Goal: Task Accomplishment & Management: Use online tool/utility

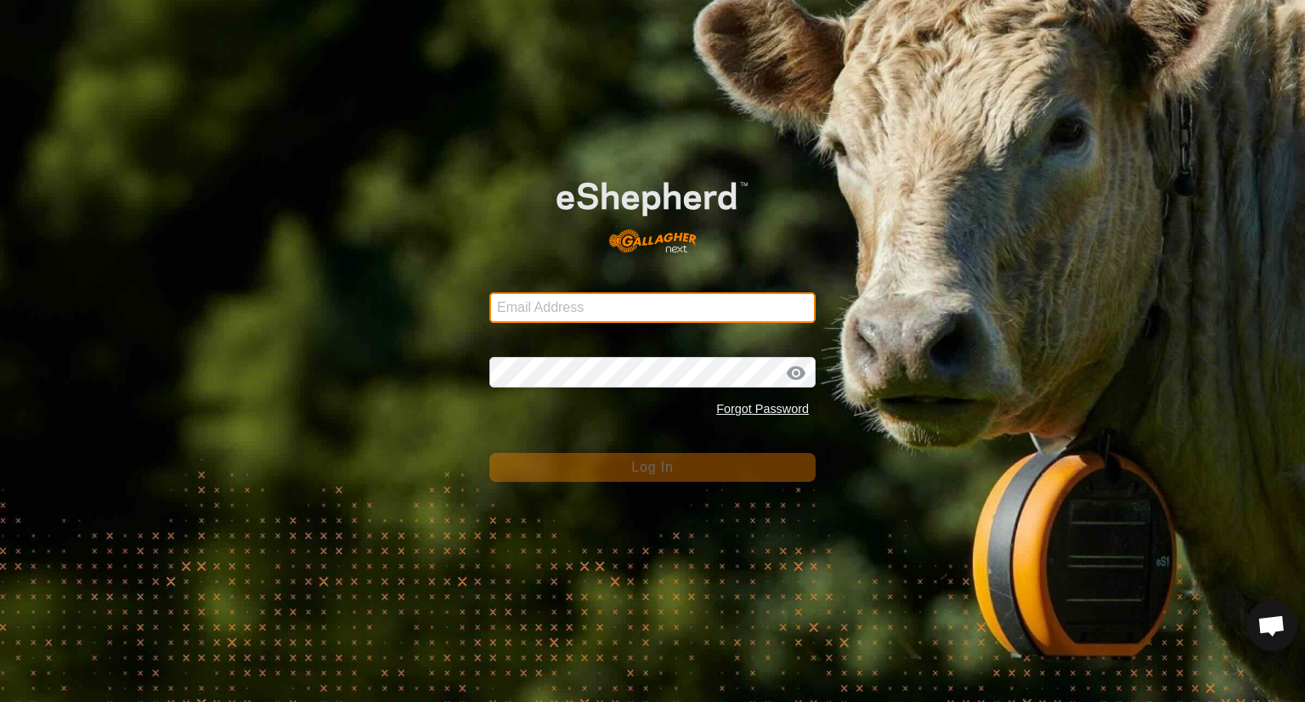
click at [548, 317] on input "Email Address" at bounding box center [652, 307] width 326 height 31
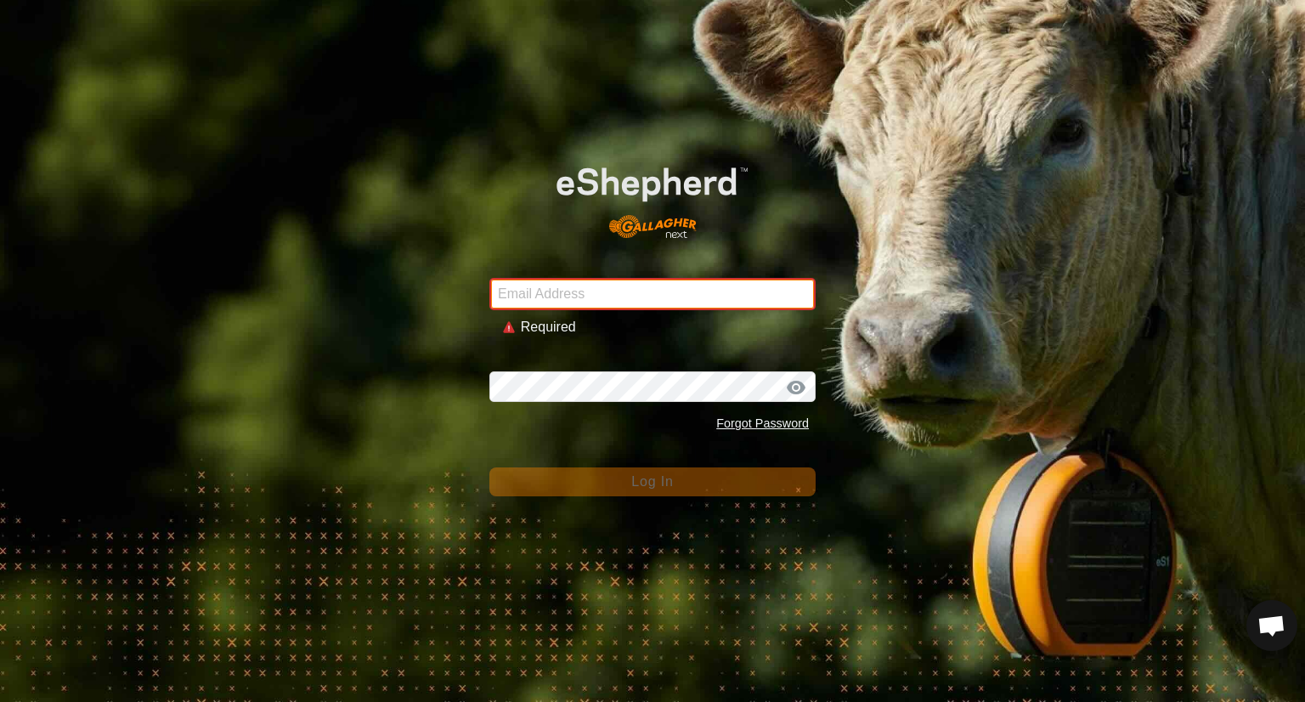
type input "[EMAIL_ADDRESS][DOMAIN_NAME]"
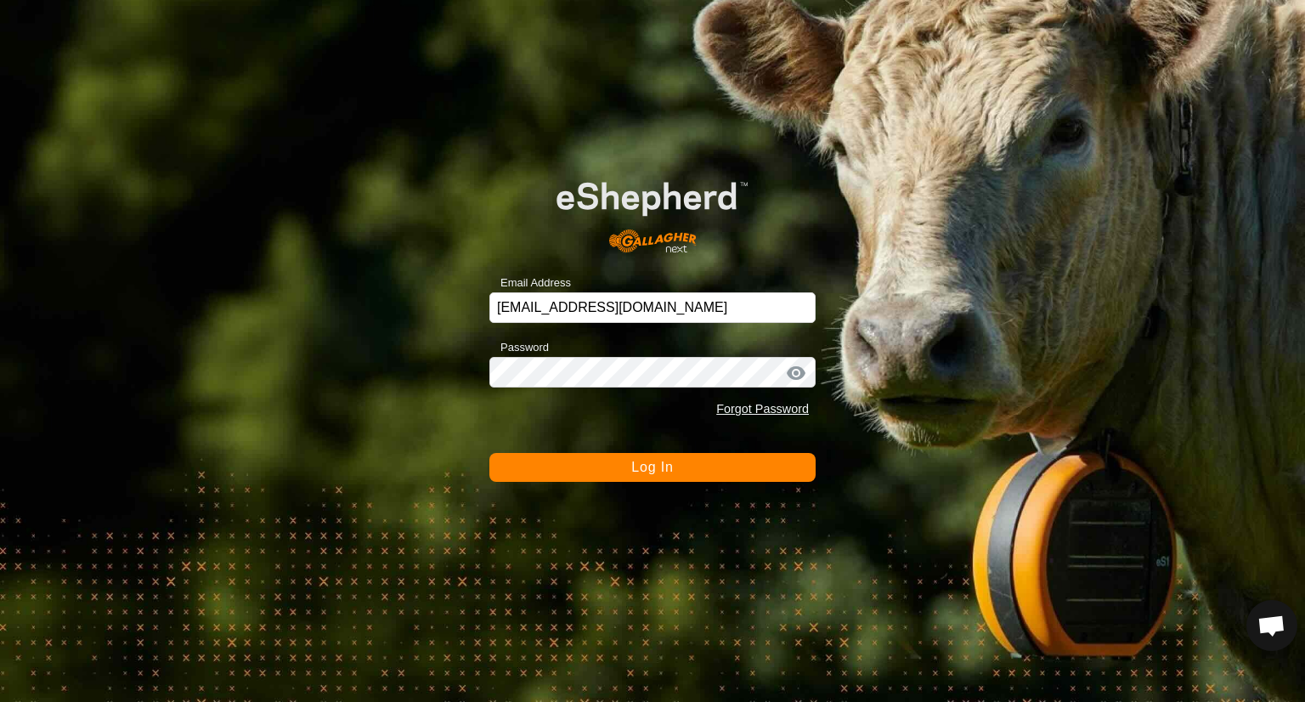
click at [696, 477] on button "Log In" at bounding box center [652, 467] width 326 height 29
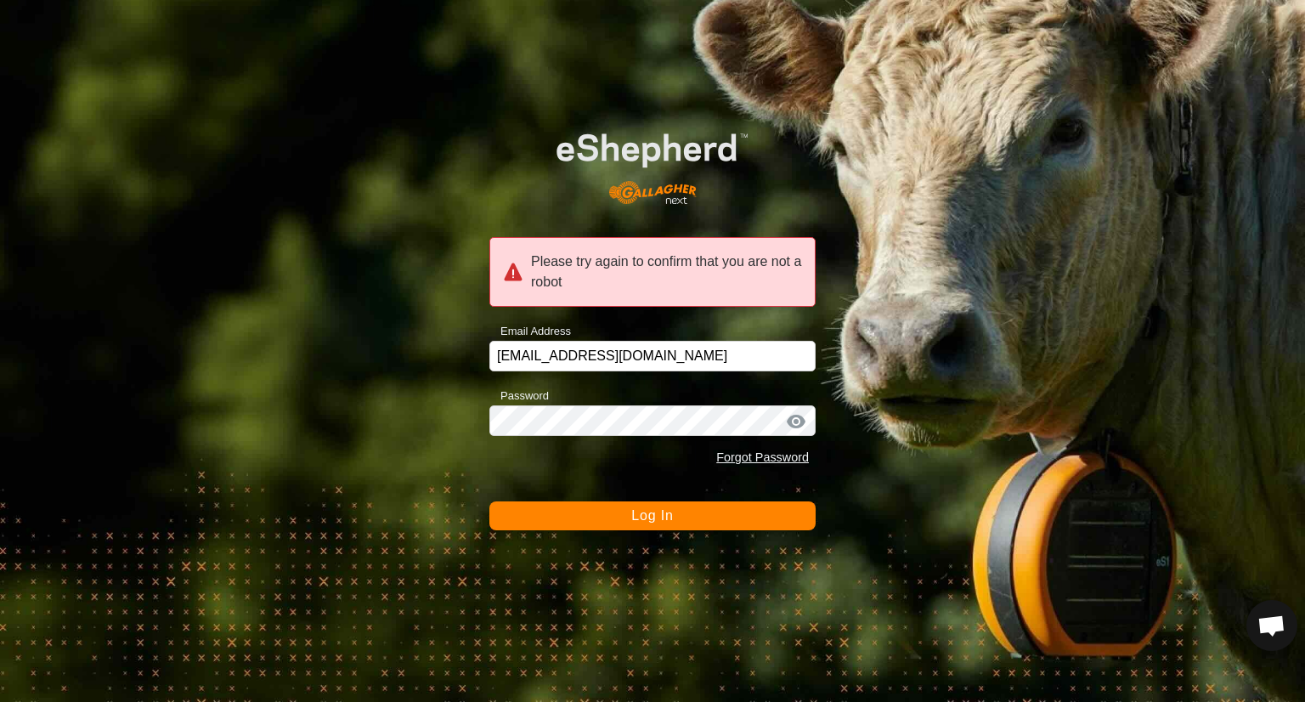
click at [665, 522] on span "Log In" at bounding box center [652, 515] width 42 height 14
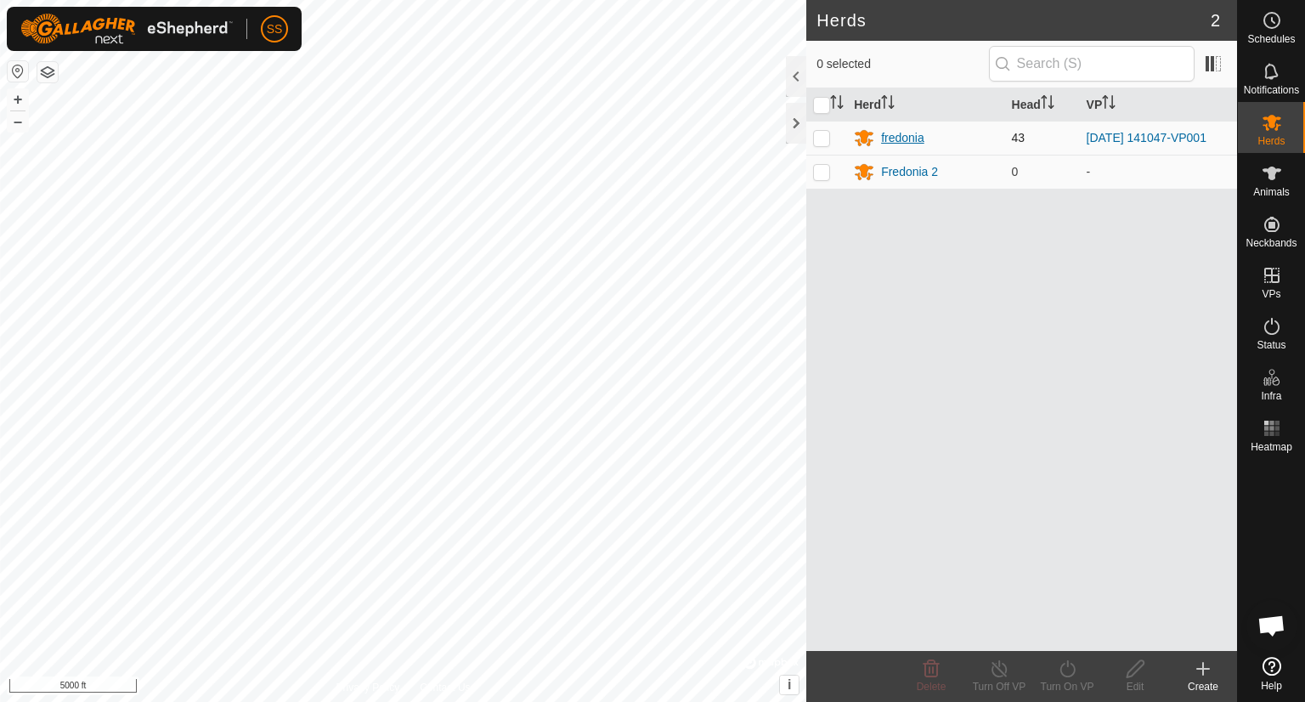
click at [903, 142] on div "fredonia" at bounding box center [902, 138] width 43 height 18
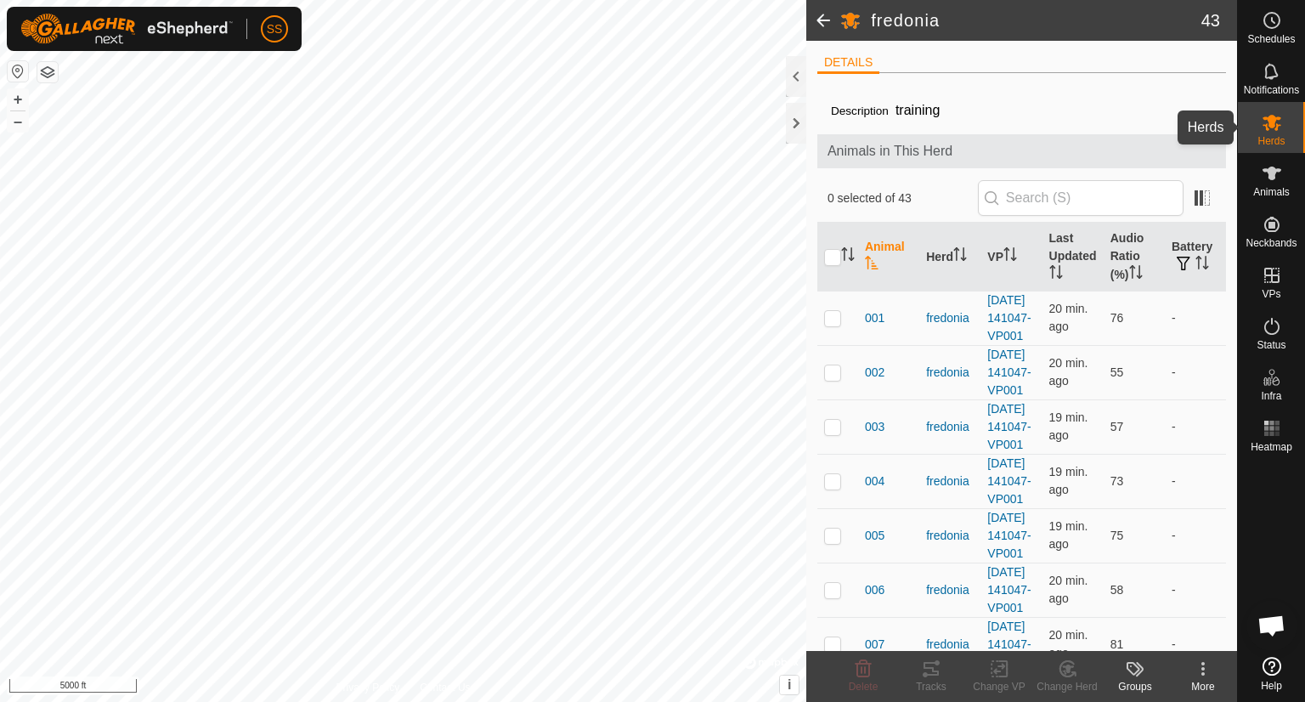
click at [1283, 126] on es-mob-svg-icon at bounding box center [1271, 122] width 31 height 27
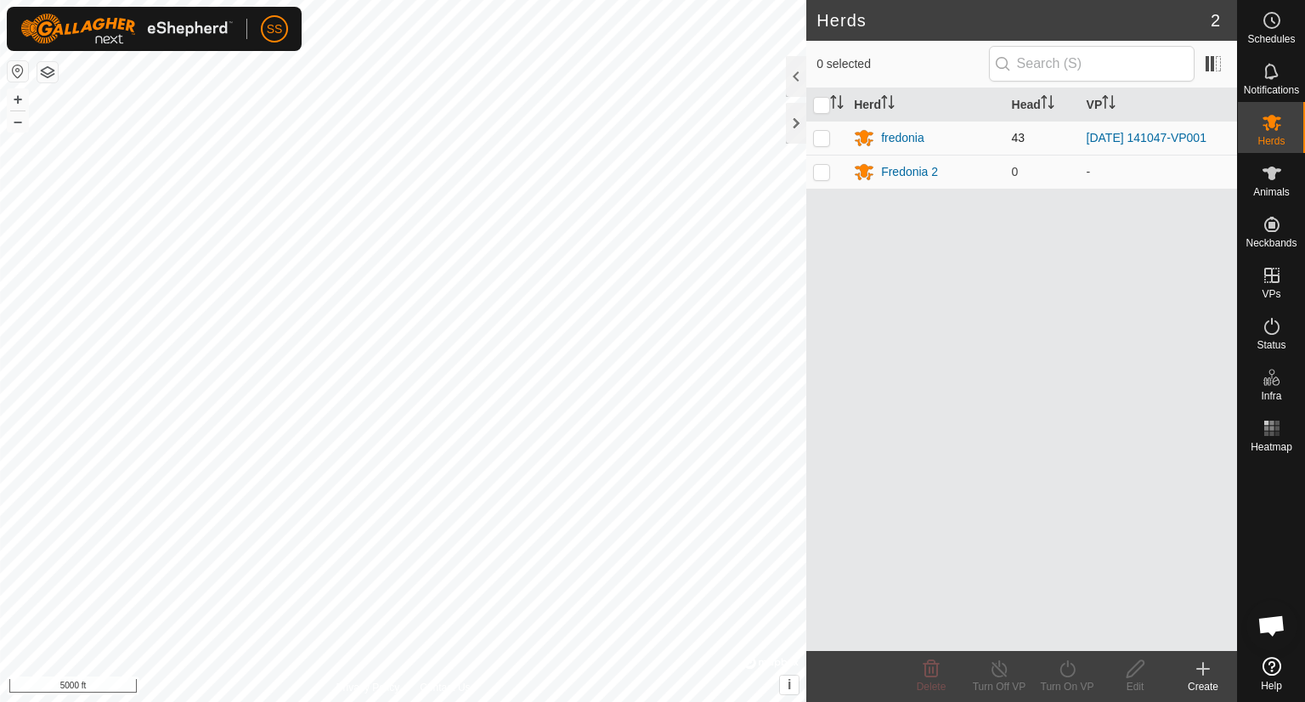
click at [824, 137] on p-checkbox at bounding box center [821, 138] width 17 height 14
checkbox input "true"
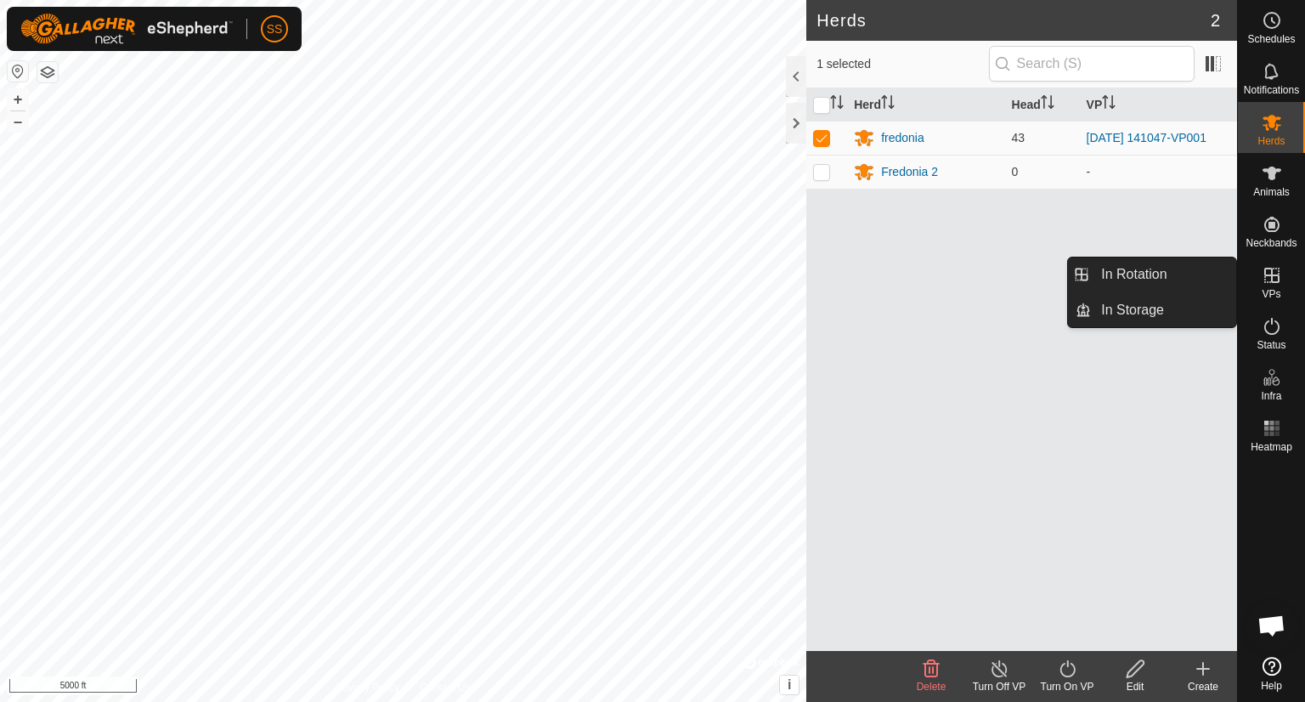
click at [1261, 270] on icon at bounding box center [1271, 275] width 20 height 20
click at [1271, 269] on icon at bounding box center [1271, 275] width 15 height 15
click at [1171, 277] on link "In Rotation" at bounding box center [1163, 274] width 145 height 34
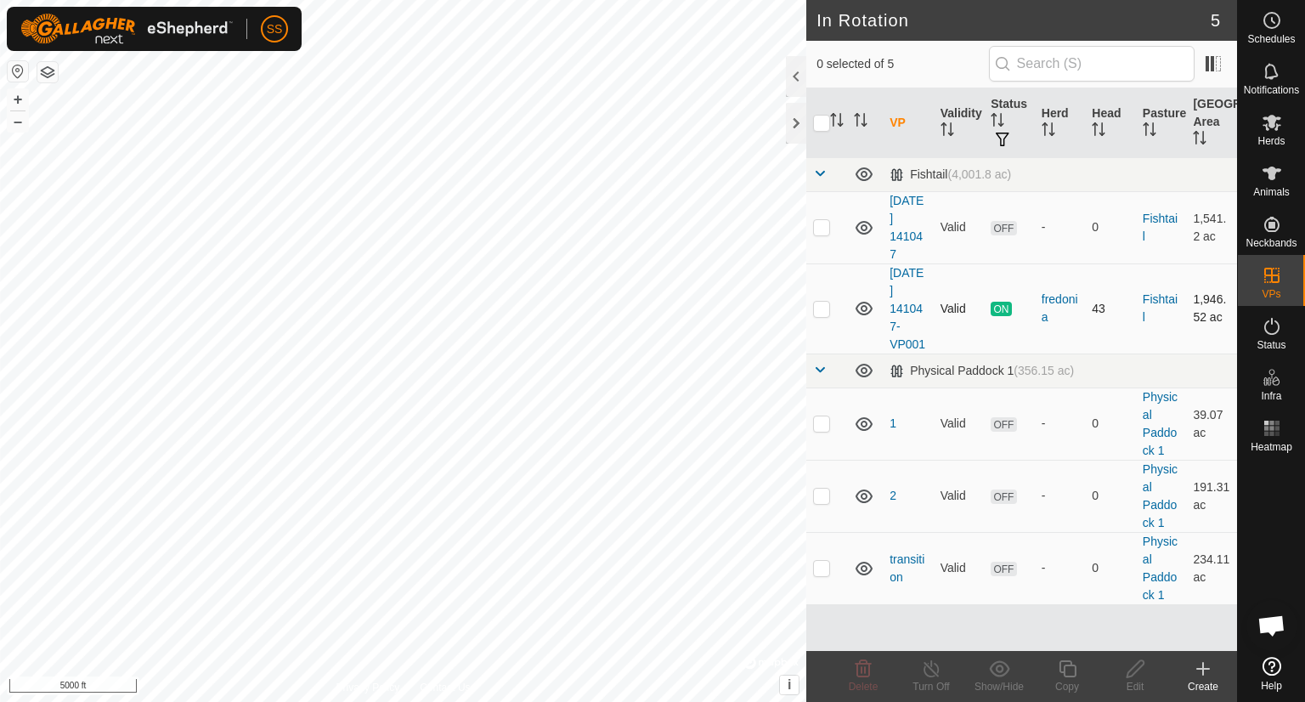
click at [819, 303] on p-checkbox at bounding box center [821, 309] width 17 height 14
checkbox input "true"
click at [1065, 667] on icon at bounding box center [1067, 668] width 21 height 20
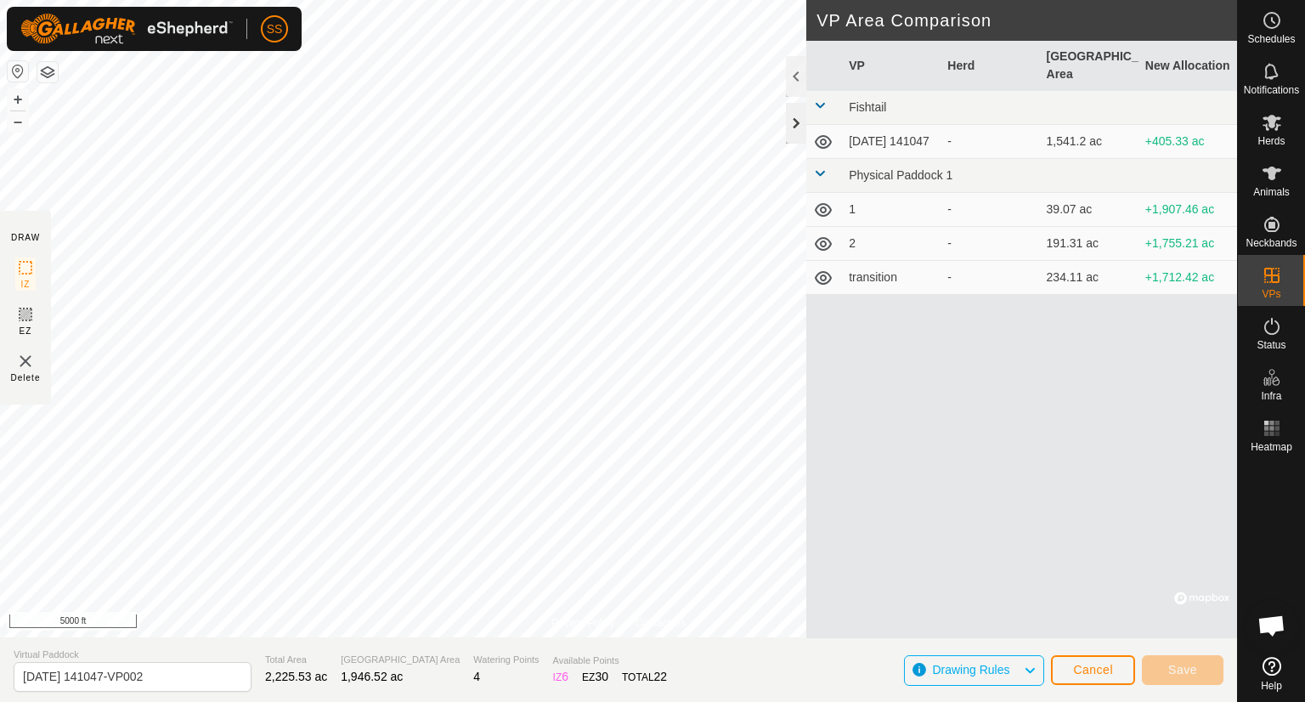
click at [788, 124] on div at bounding box center [796, 123] width 20 height 41
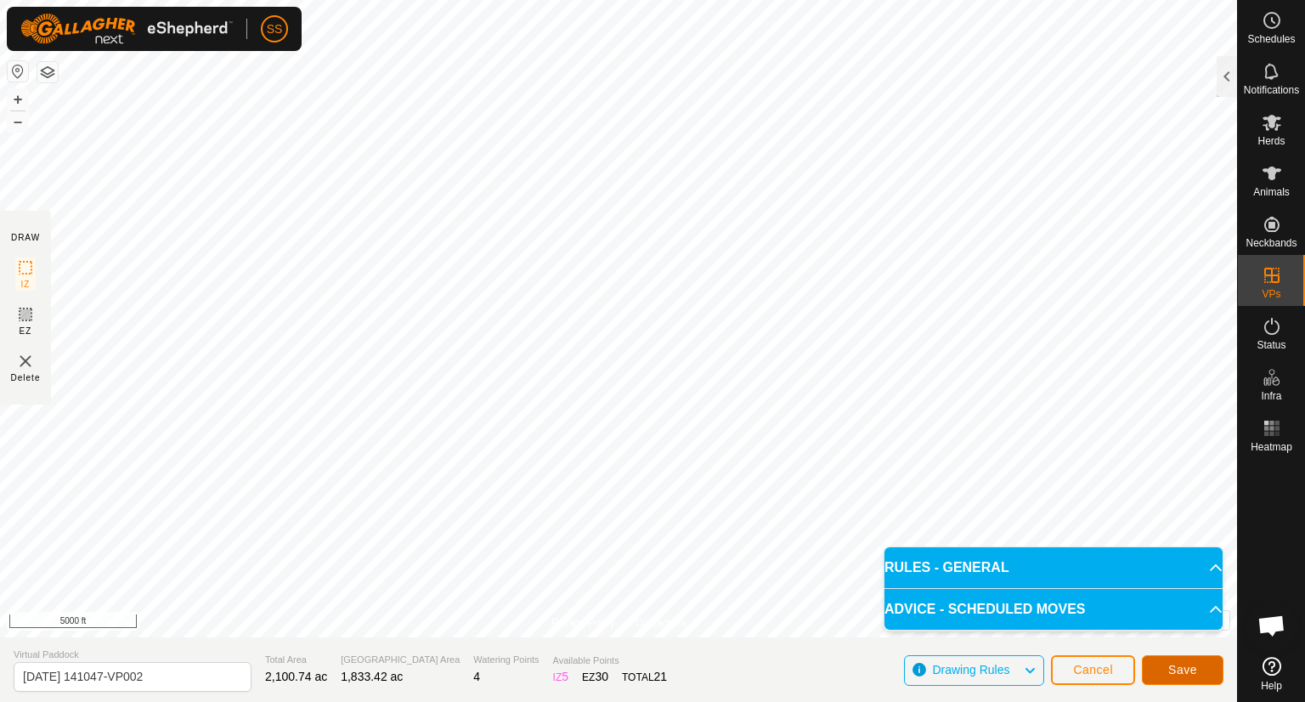
click at [1173, 667] on span "Save" at bounding box center [1182, 670] width 29 height 14
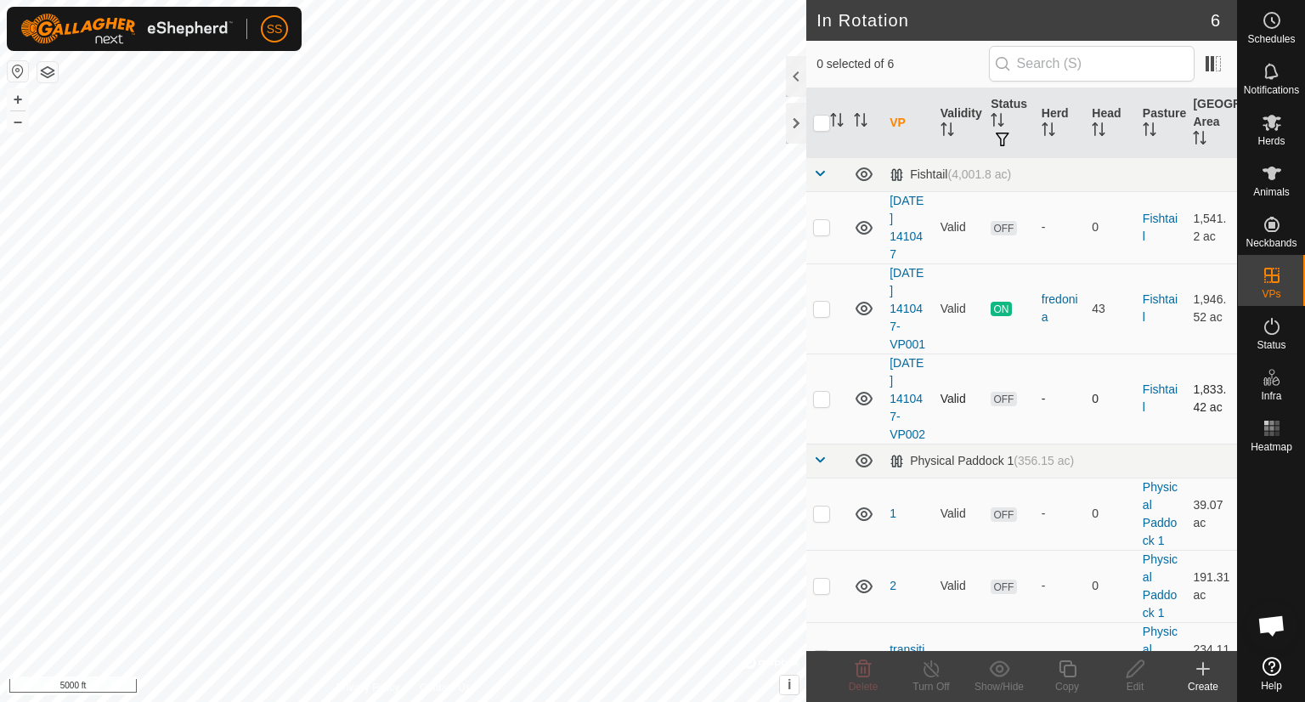
click at [822, 405] on p-checkbox at bounding box center [821, 399] width 17 height 14
checkbox input "true"
click at [1278, 124] on icon at bounding box center [1271, 123] width 19 height 16
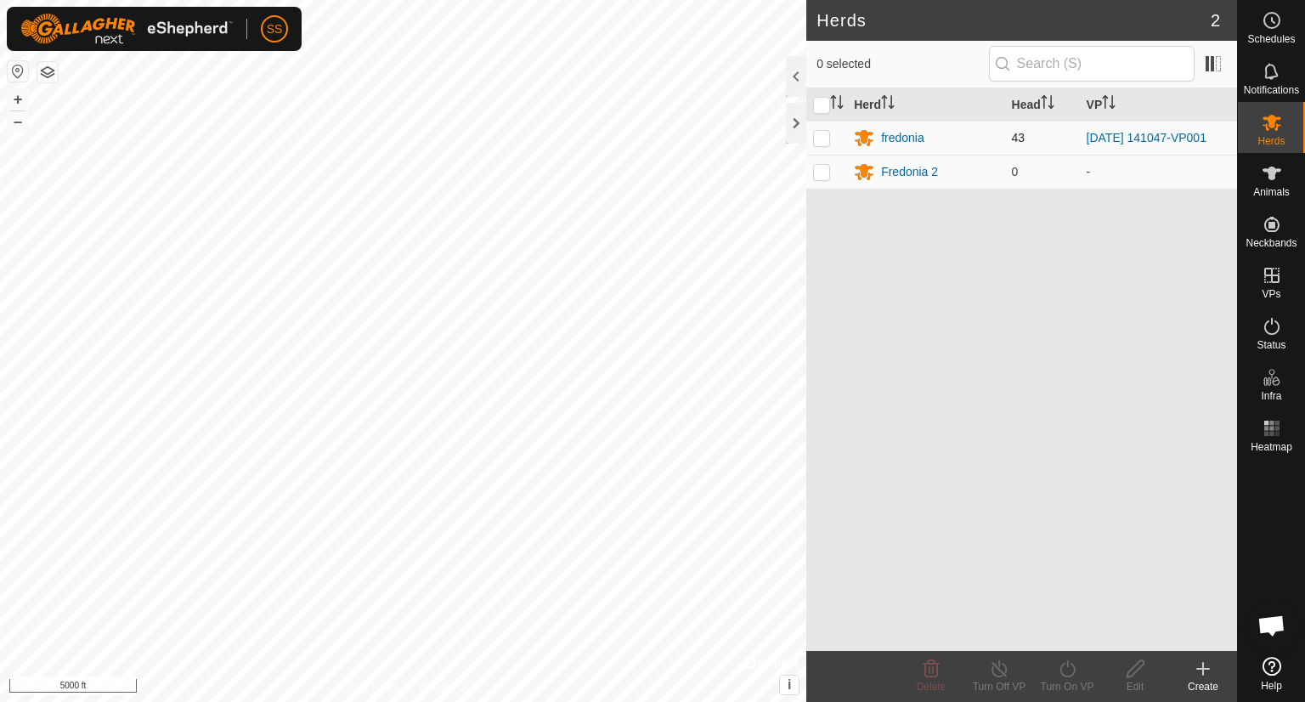
click at [817, 134] on p-checkbox at bounding box center [821, 138] width 17 height 14
checkbox input "true"
click at [1063, 669] on icon at bounding box center [1067, 668] width 21 height 20
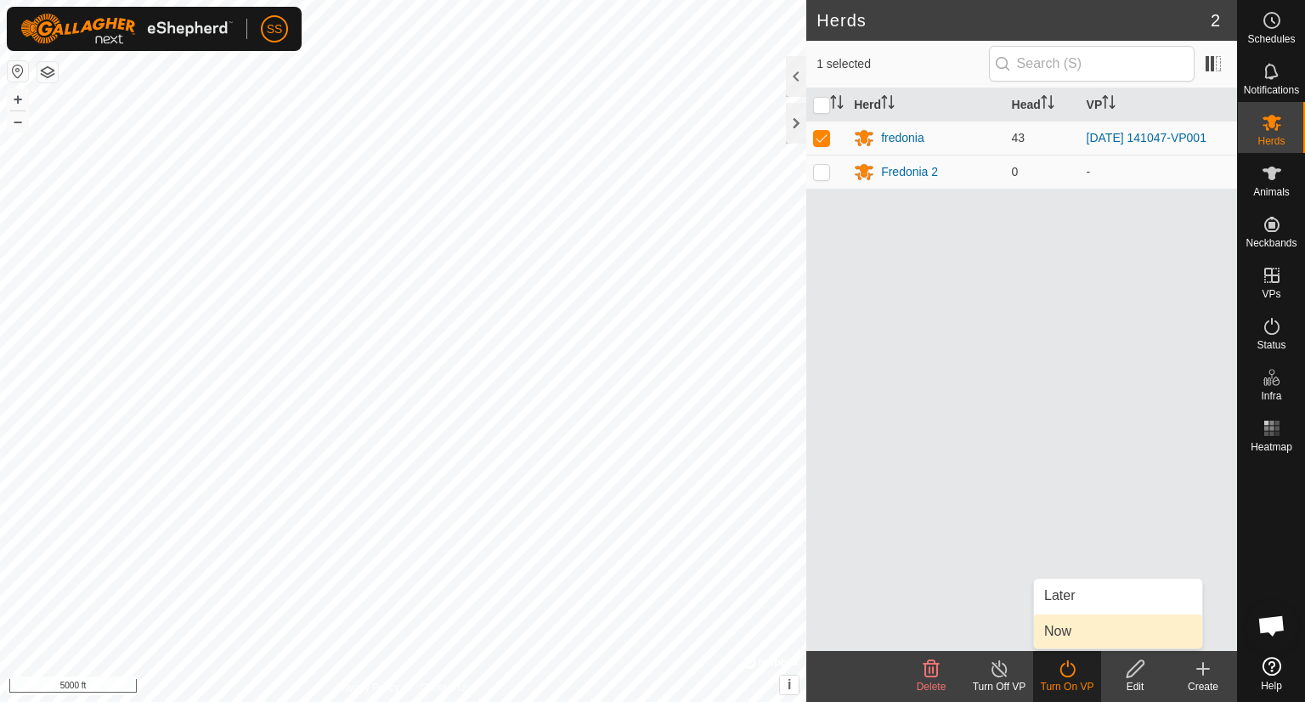
click at [1058, 629] on link "Now" at bounding box center [1118, 631] width 168 height 34
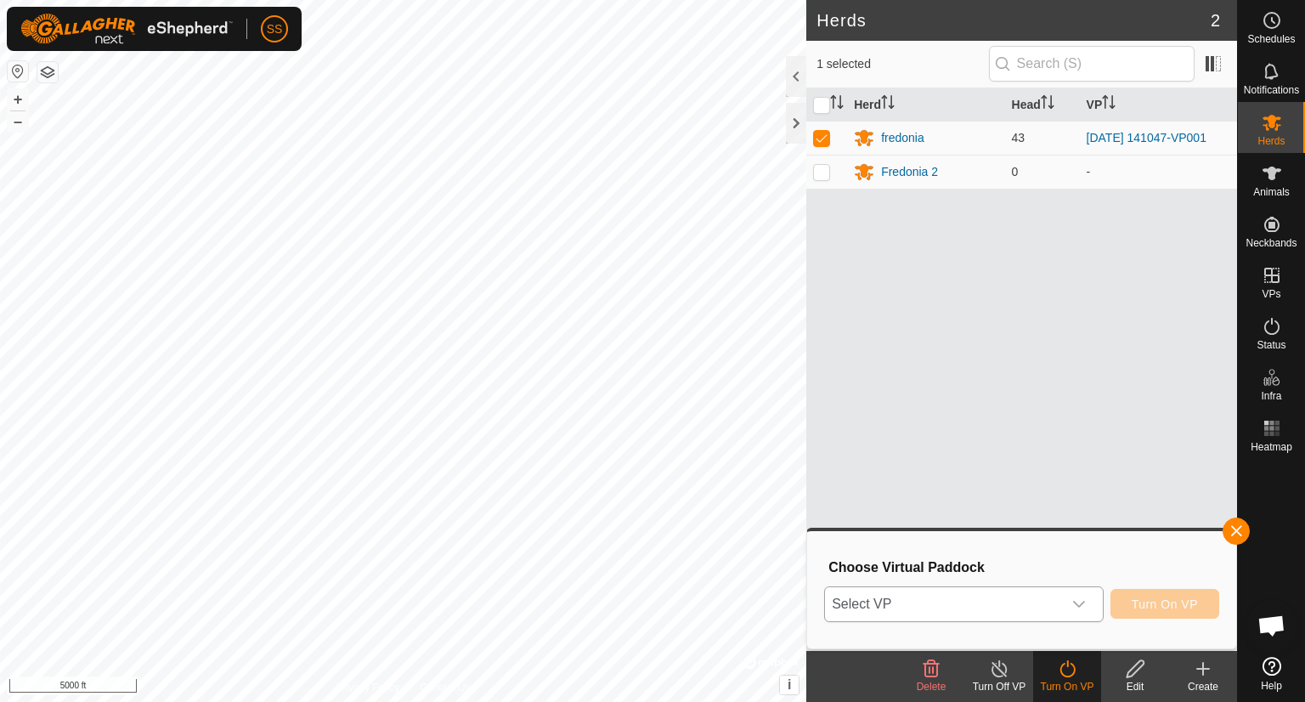
click at [1078, 602] on icon "dropdown trigger" at bounding box center [1079, 604] width 14 height 14
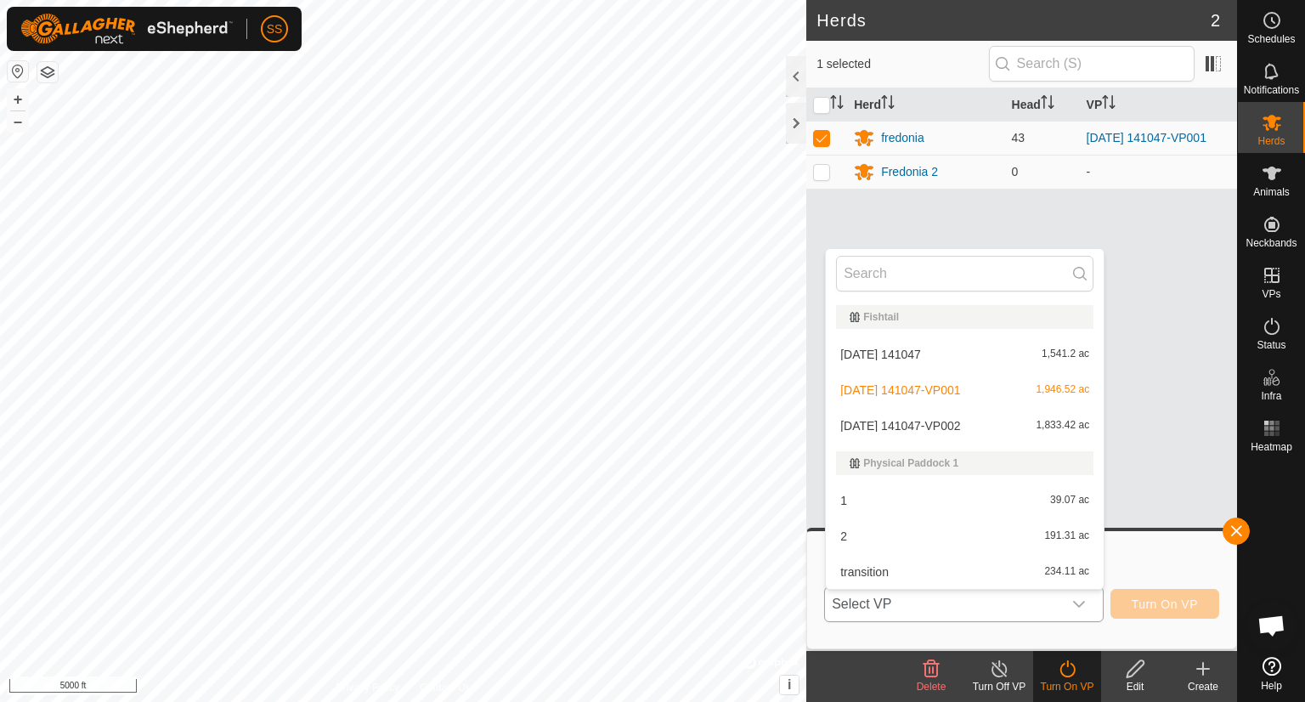
click at [1006, 426] on li "[DATE] 141047-VP002 1,833.42 ac" at bounding box center [965, 426] width 278 height 34
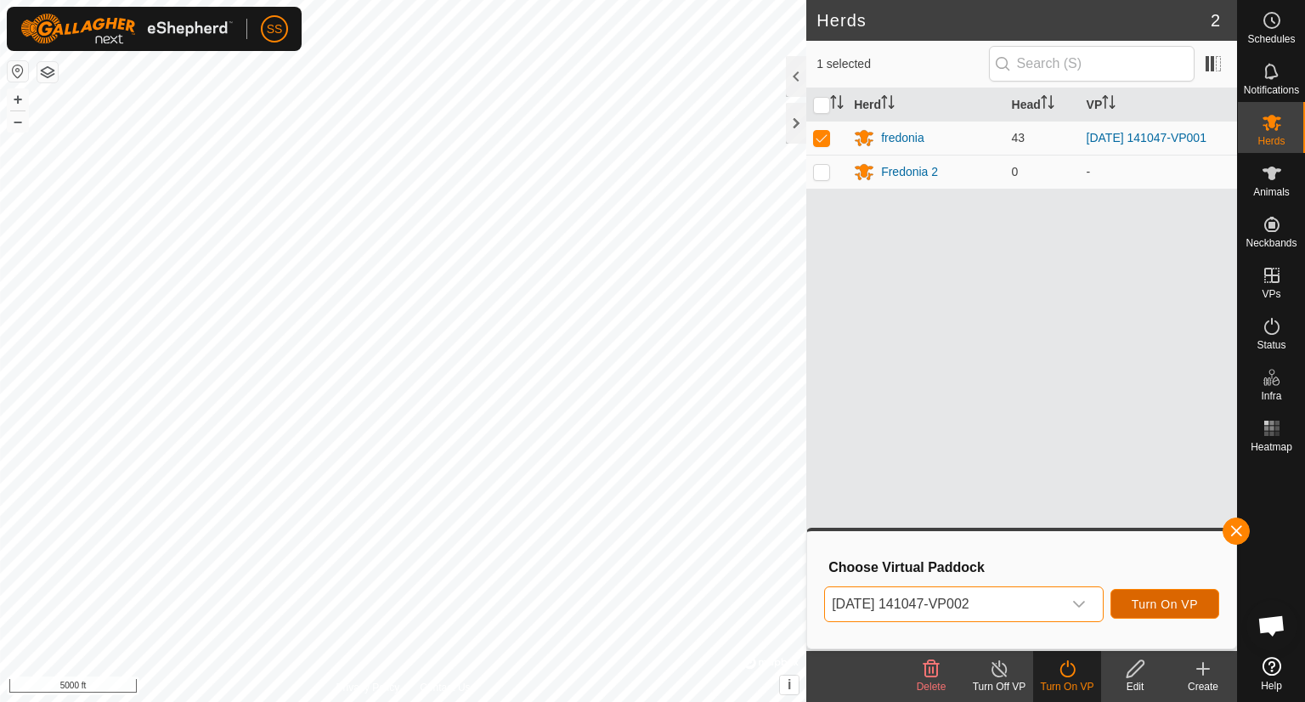
click at [1158, 599] on span "Turn On VP" at bounding box center [1164, 604] width 66 height 14
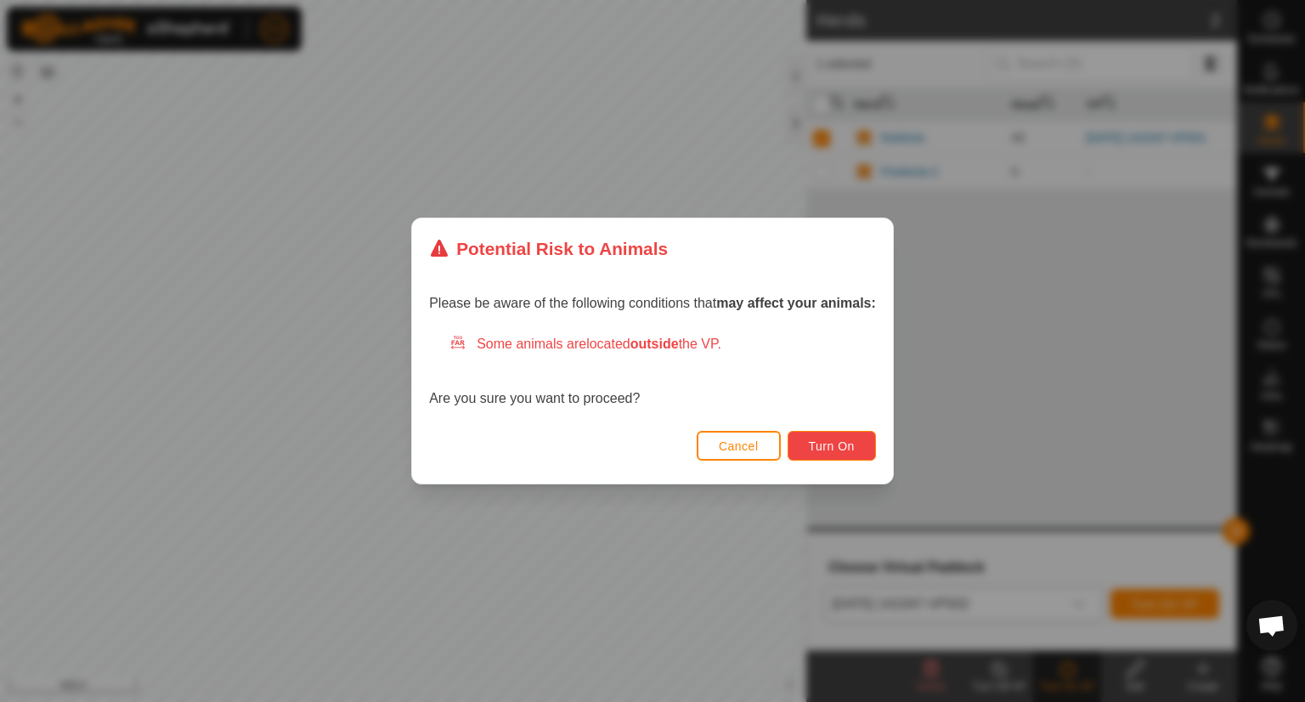
click at [822, 448] on span "Turn On" at bounding box center [832, 446] width 46 height 14
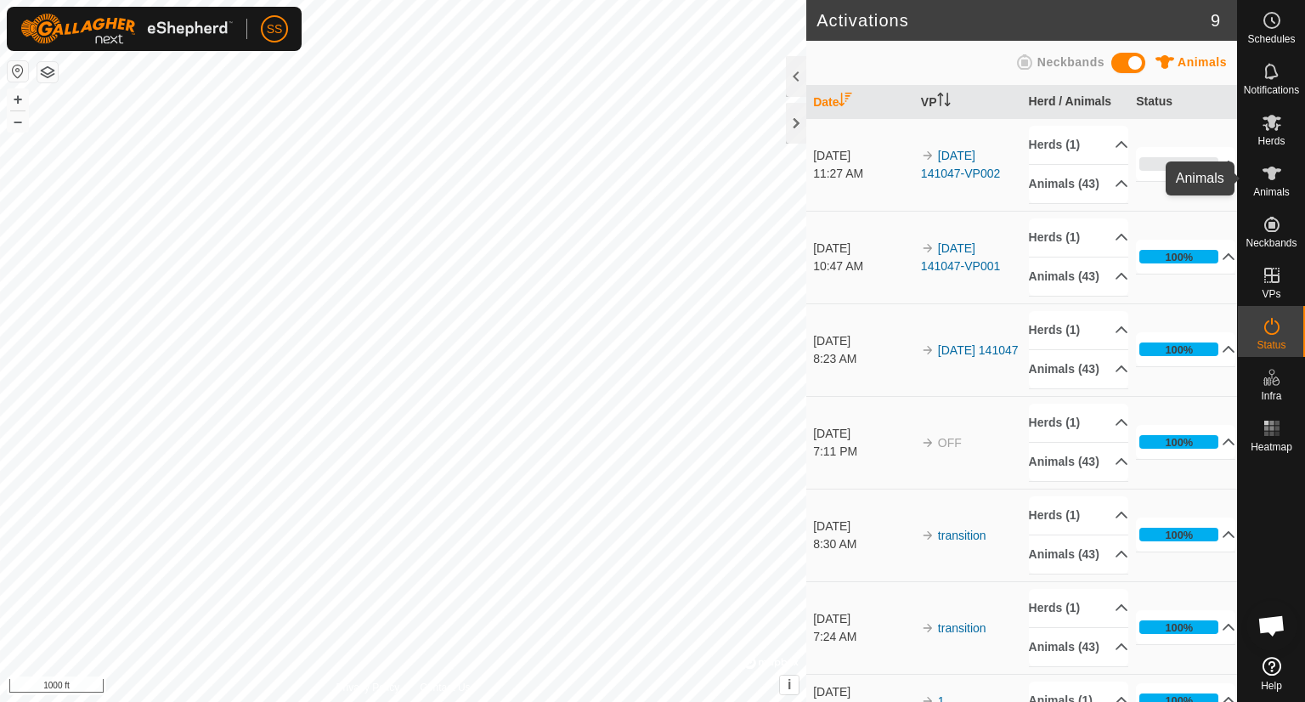
click at [1274, 176] on icon at bounding box center [1271, 173] width 20 height 20
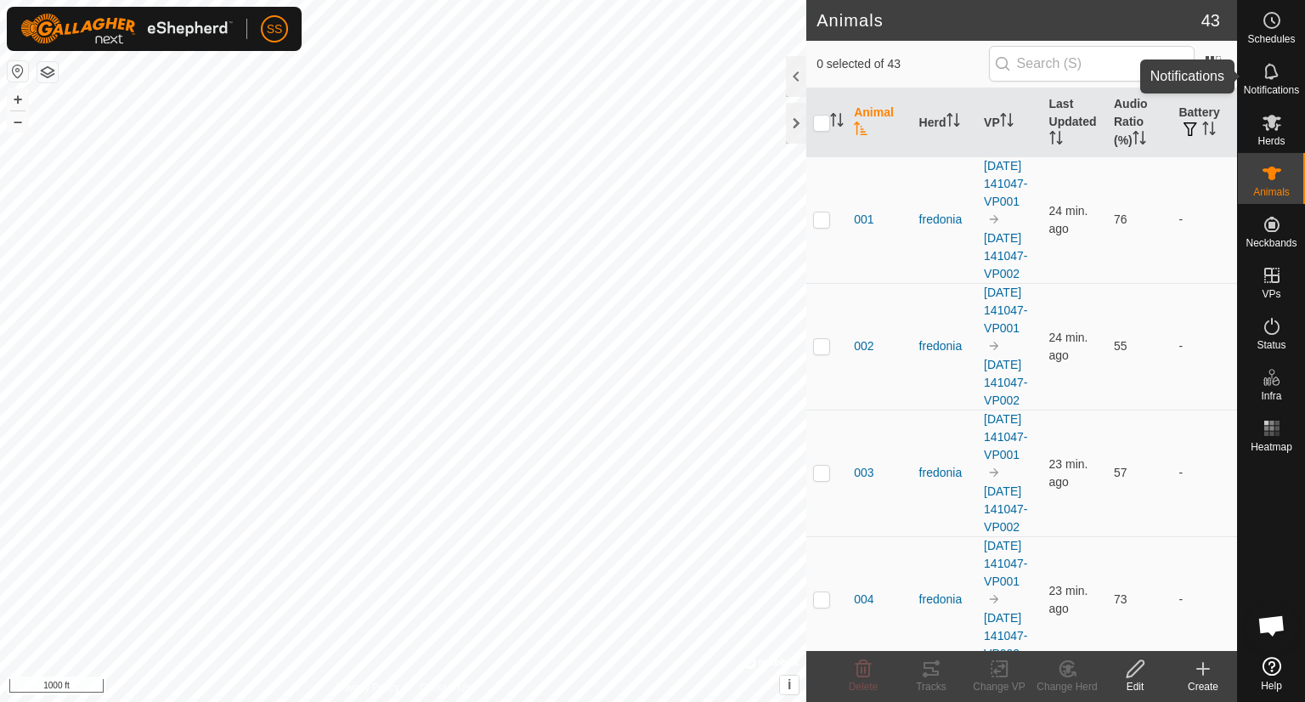
click at [1272, 71] on icon at bounding box center [1271, 71] width 20 height 20
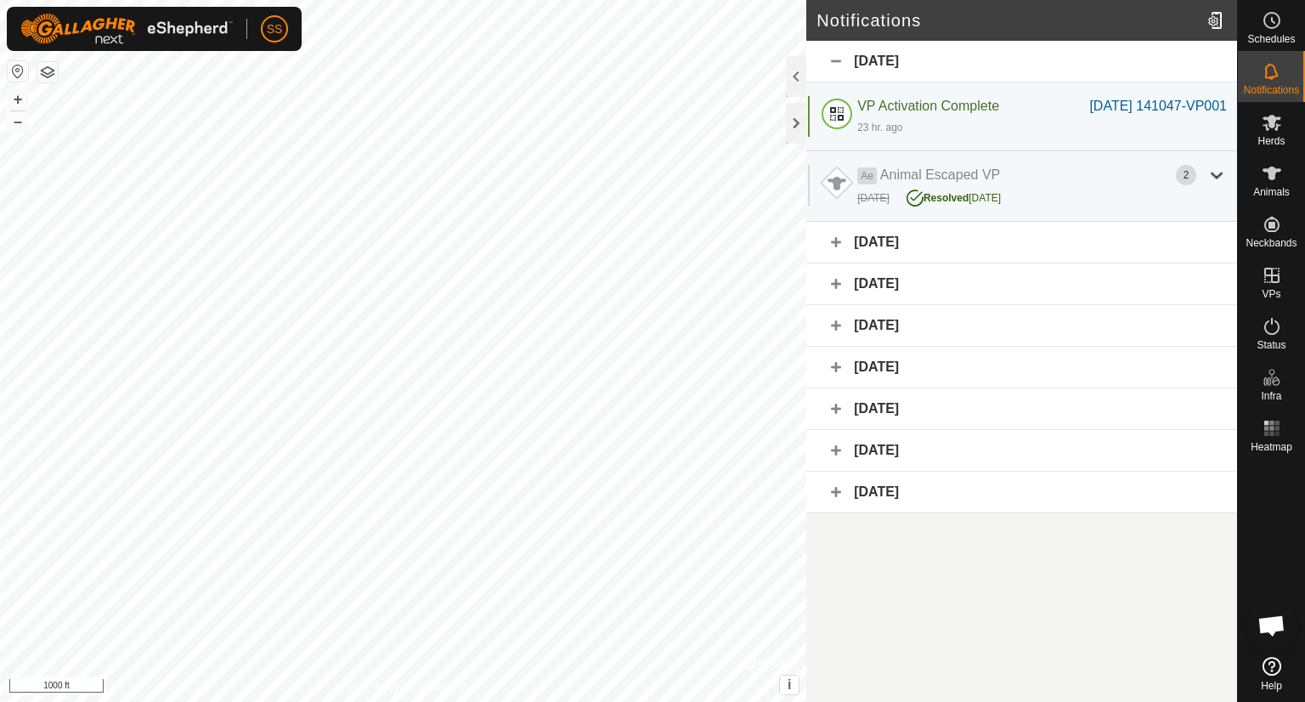
click at [914, 256] on div "[DATE]" at bounding box center [1021, 243] width 431 height 42
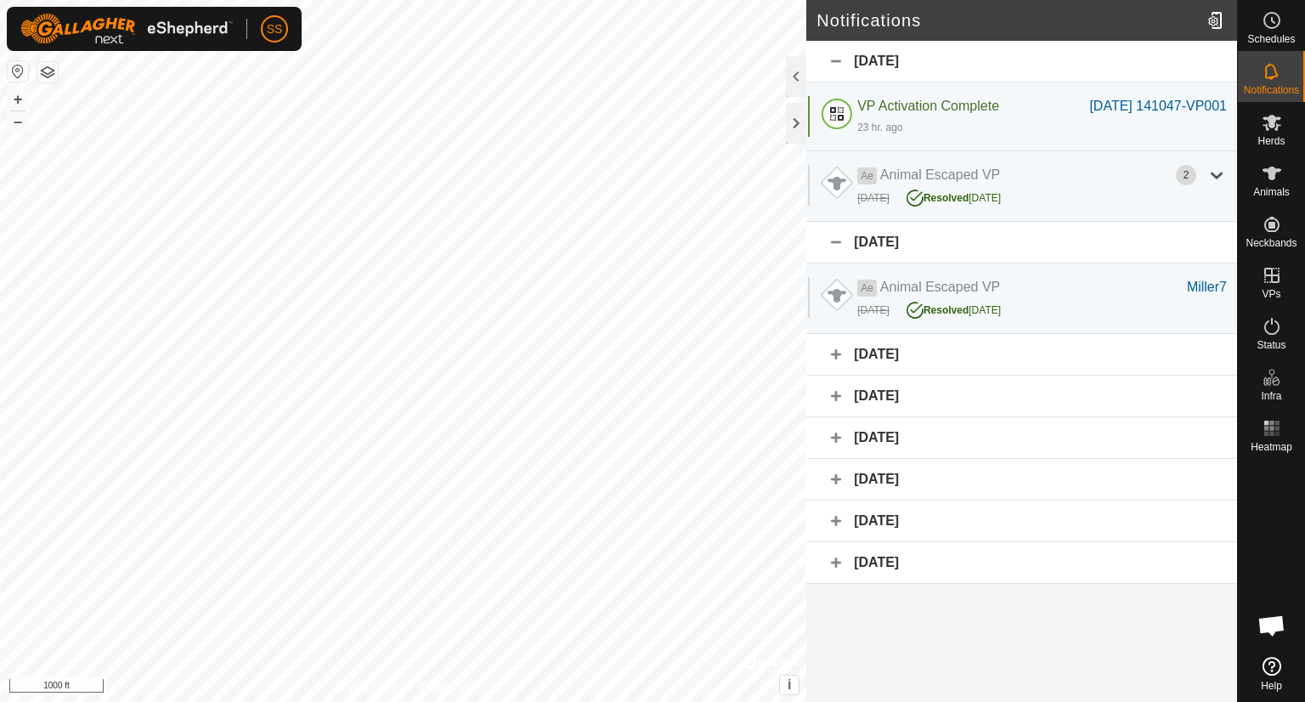
click at [910, 371] on div "[DATE]" at bounding box center [1021, 355] width 431 height 42
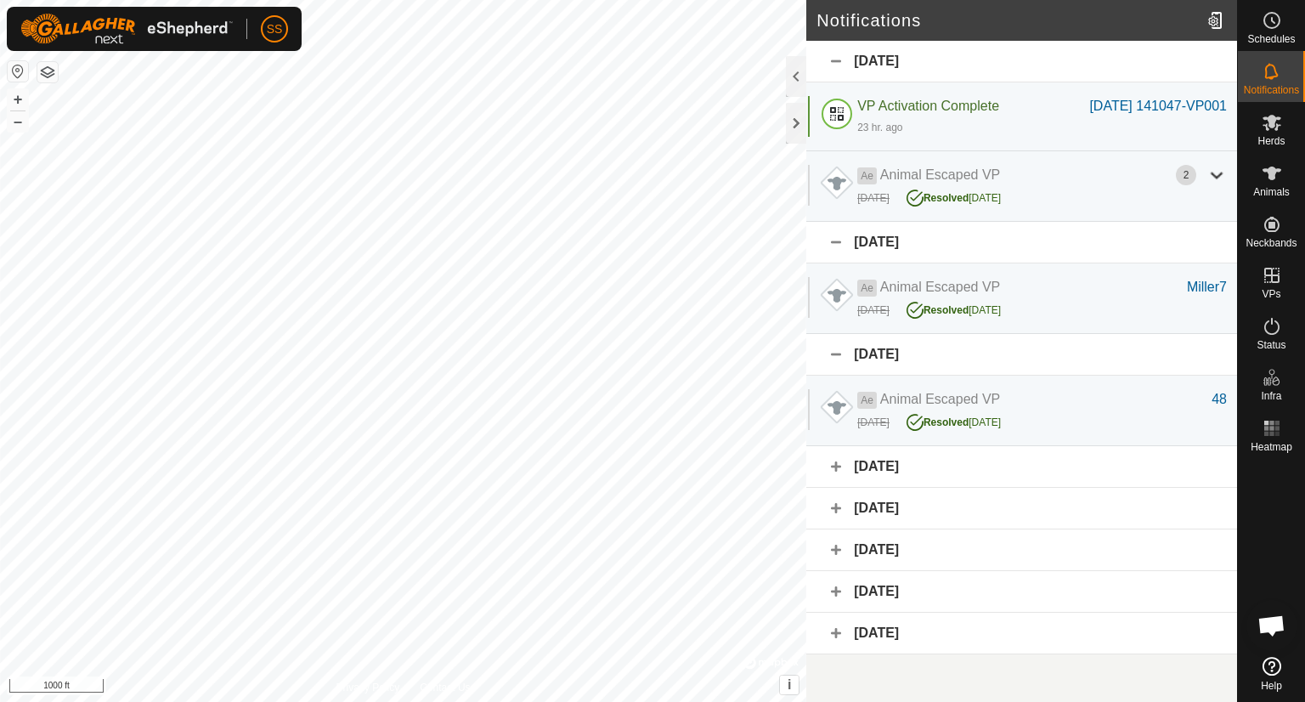
click at [911, 476] on div "[DATE]" at bounding box center [1021, 467] width 431 height 42
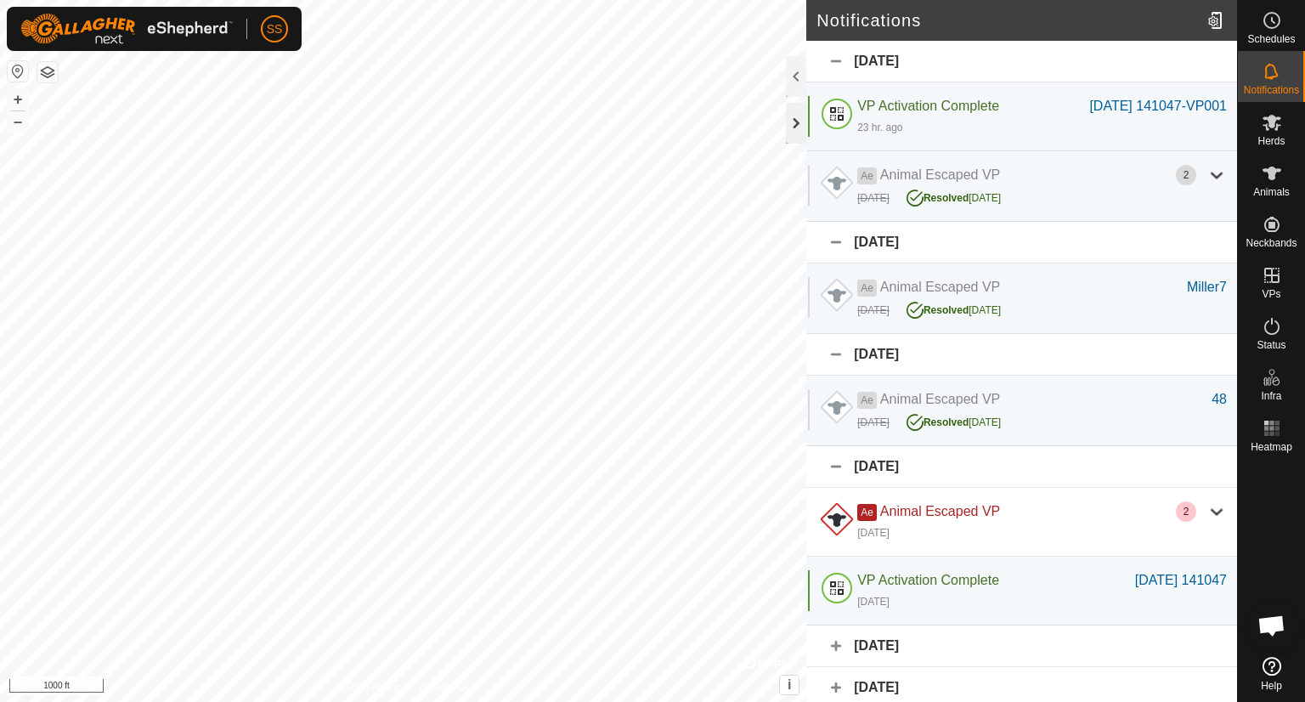
click at [795, 123] on div at bounding box center [796, 123] width 20 height 41
